Goal: Task Accomplishment & Management: Manage account settings

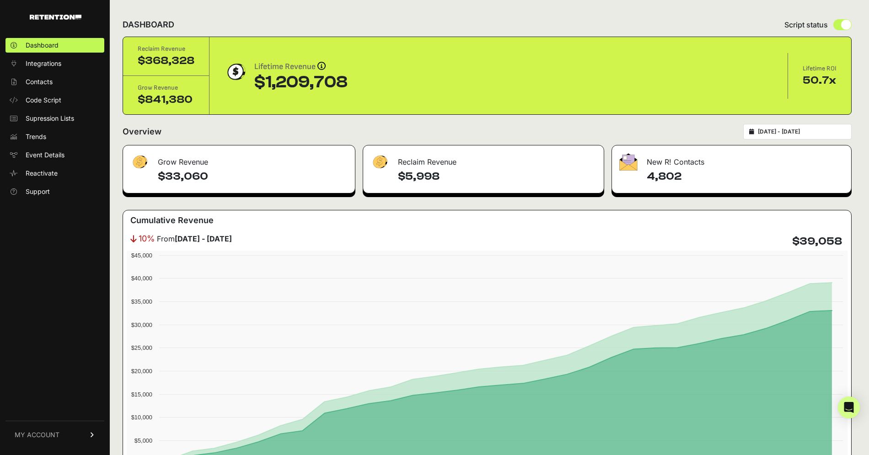
click at [49, 433] on span "MY ACCOUNT" at bounding box center [37, 434] width 45 height 9
click at [41, 404] on span "Billing" at bounding box center [34, 404] width 17 height 9
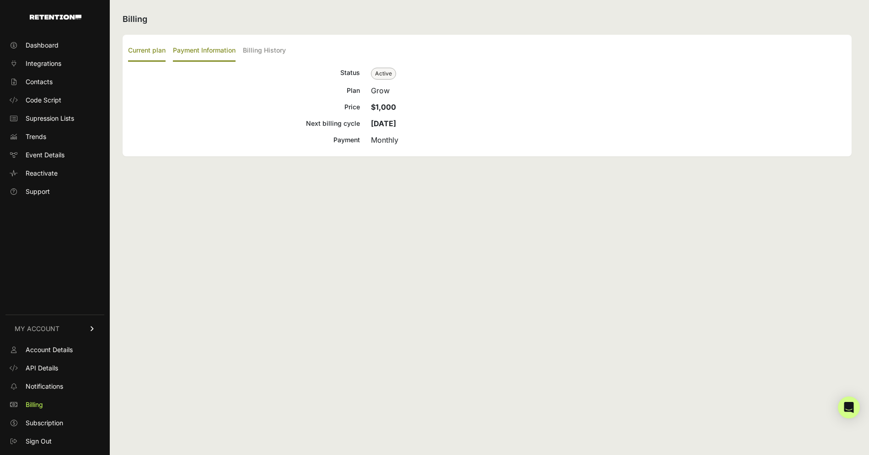
click at [193, 51] on label "Payment Information" at bounding box center [204, 50] width 63 height 21
click at [0, 0] on input "Payment Information" at bounding box center [0, 0] width 0 height 0
